Goal: Find specific fact: Find specific fact

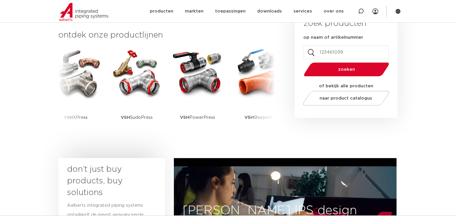
type input "123461039"
click at [301, 62] on button "zoeken" at bounding box center [346, 69] width 90 height 15
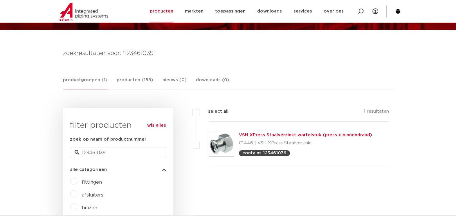
scroll to position [75, 0]
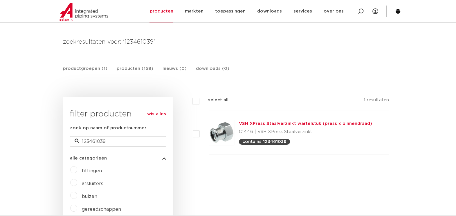
click at [282, 121] on link "VSH XPress Staalverzinkt wartelstuk (press x binnendraad)" at bounding box center [305, 123] width 133 height 4
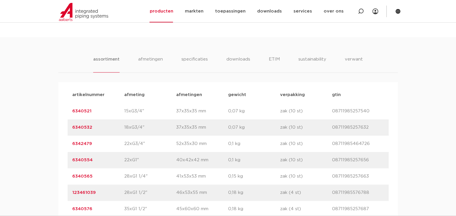
scroll to position [472, 0]
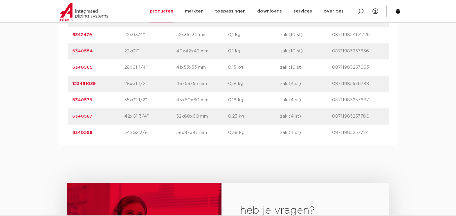
click at [86, 81] on link "123461039" at bounding box center [84, 83] width 24 height 4
